Goal: Task Accomplishment & Management: Manage account settings

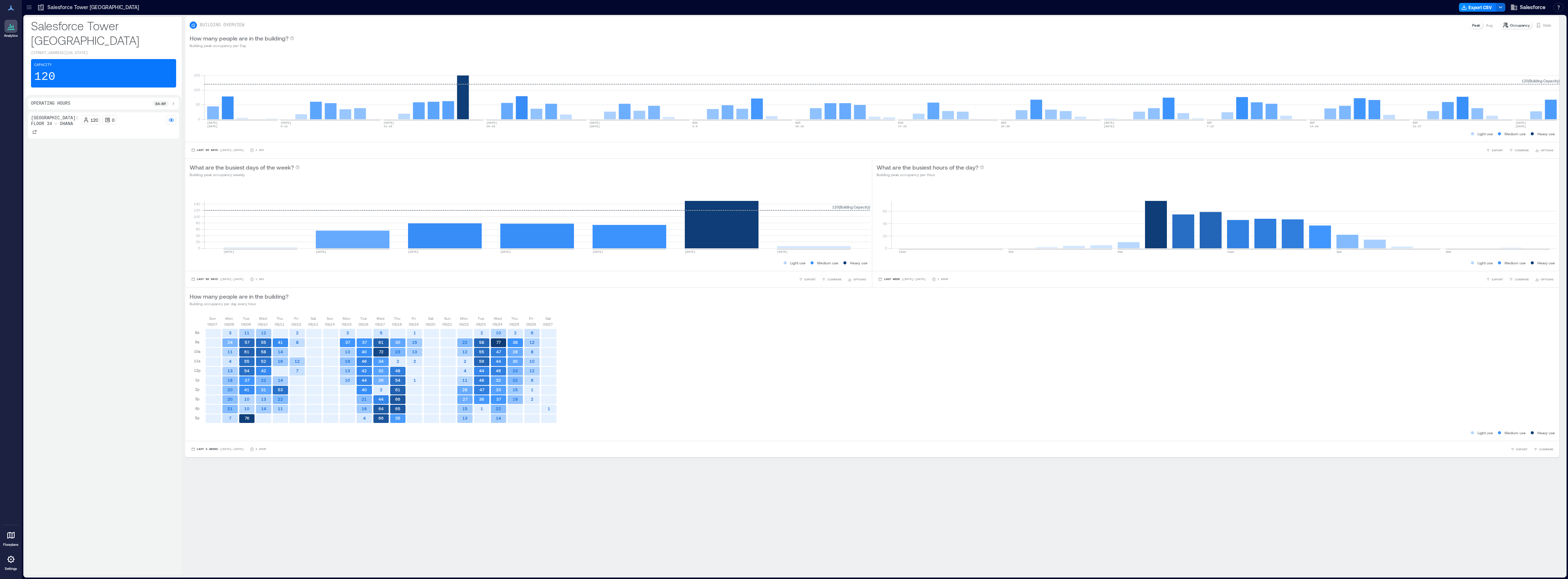
click at [4, 564] on div at bounding box center [11, 560] width 13 height 13
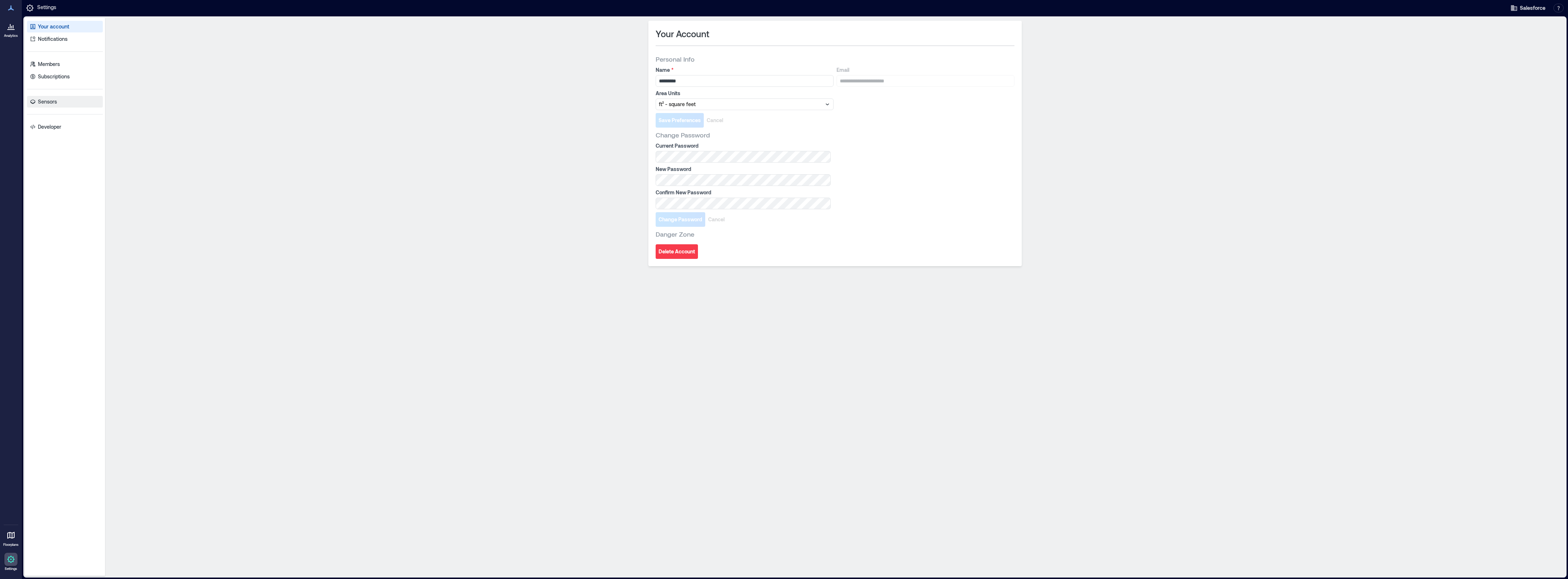
click at [47, 105] on p "Sensors" at bounding box center [47, 102] width 19 height 7
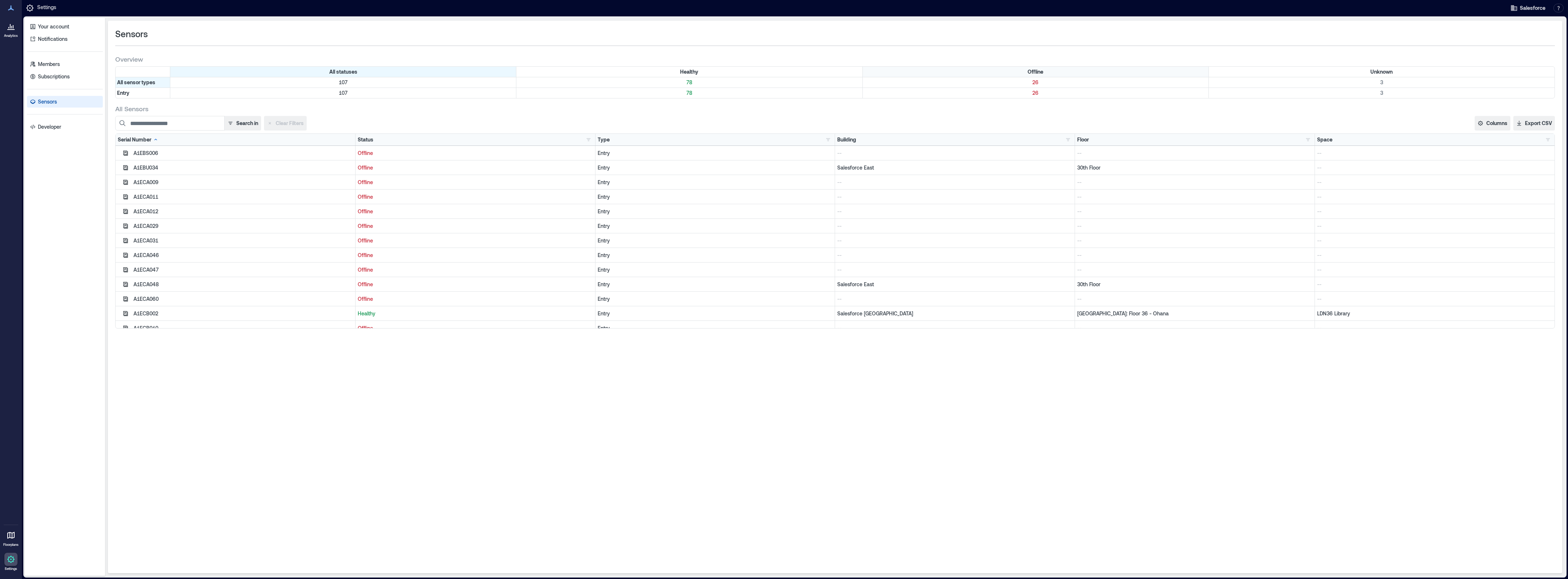
click at [974, 73] on div "Offline" at bounding box center [1035, 72] width 346 height 10
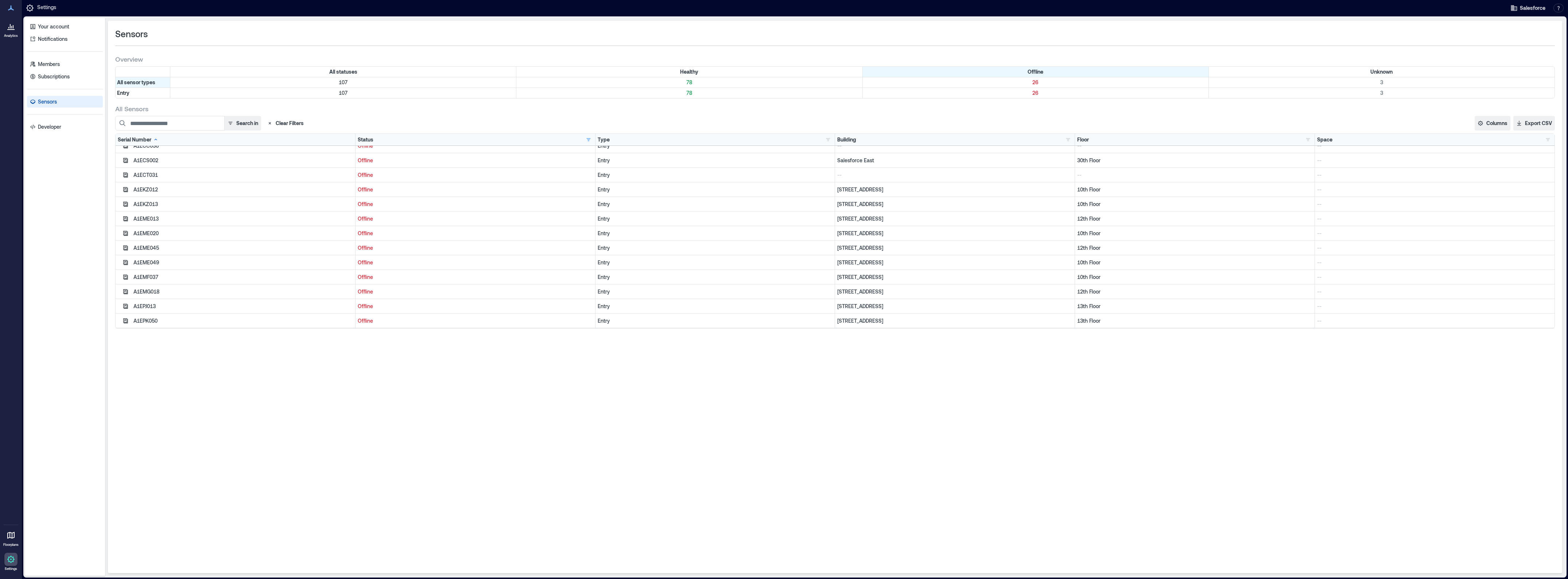
scroll to position [202, 0]
